Goal: Find contact information: Obtain details needed to contact an individual or organization

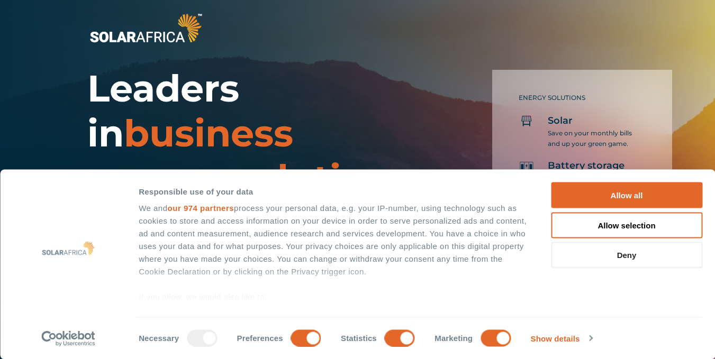
click at [627, 255] on button "Deny" at bounding box center [626, 255] width 151 height 26
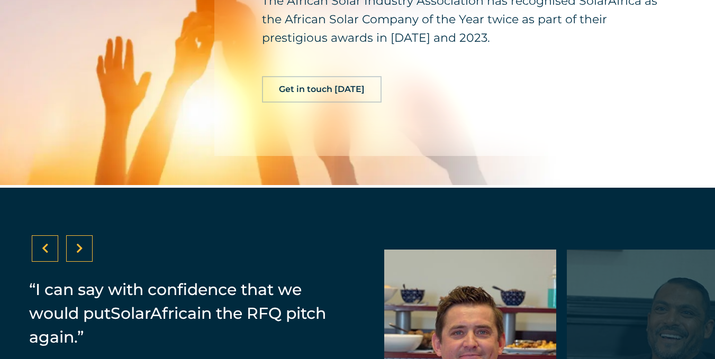
scroll to position [1981, 0]
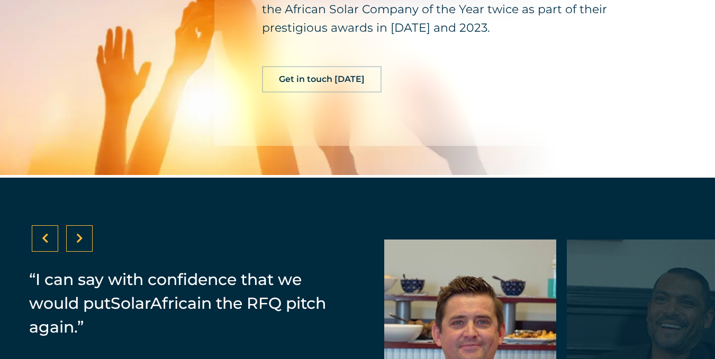
click at [317, 84] on span "Get in touch [DATE]" at bounding box center [322, 79] width 86 height 8
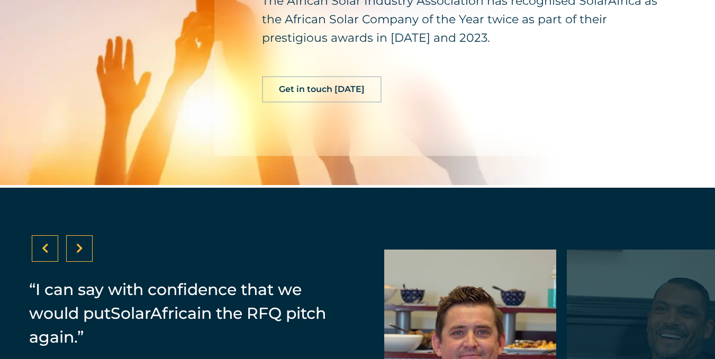
scroll to position [1981, 0]
